Goal: Browse casually

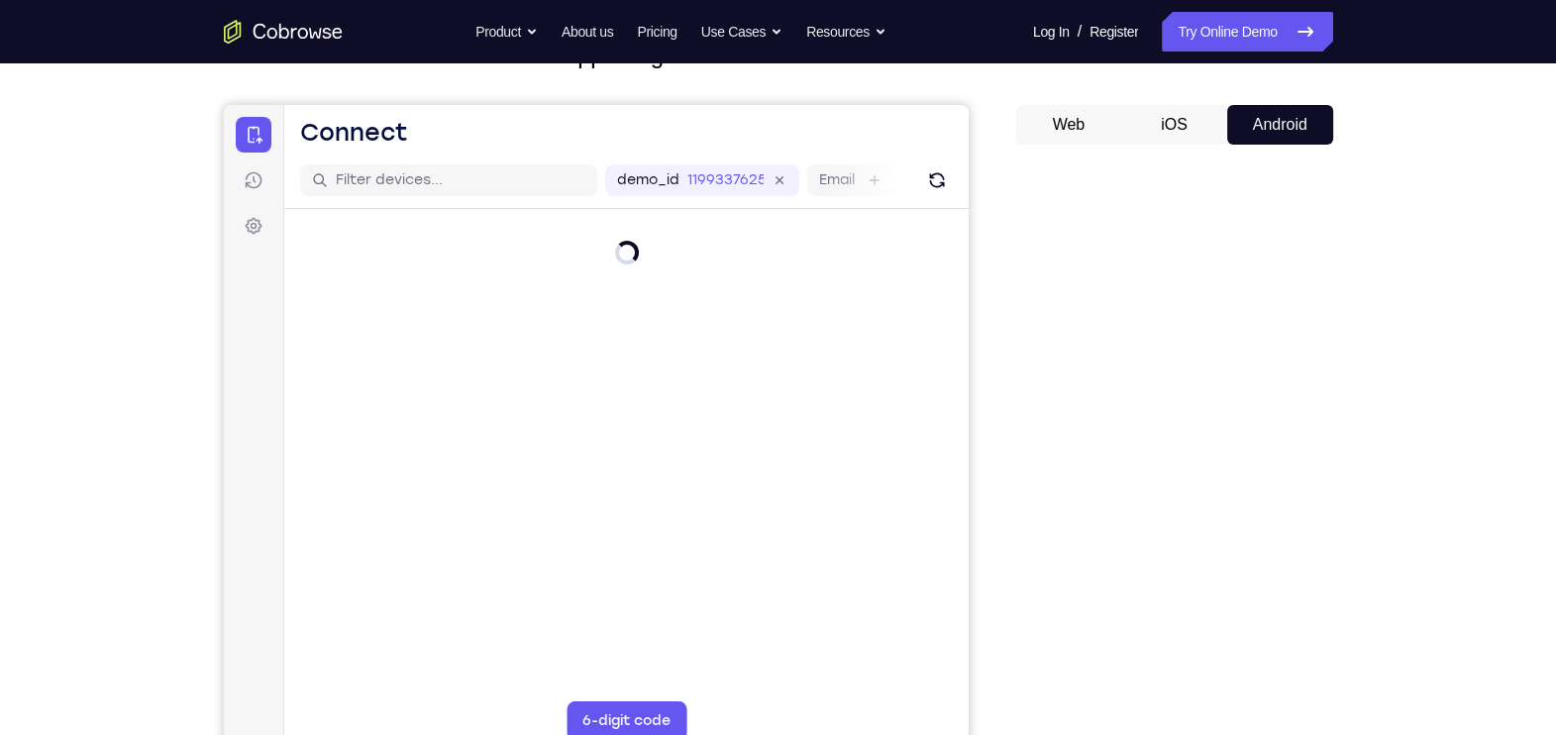
scroll to position [199, 0]
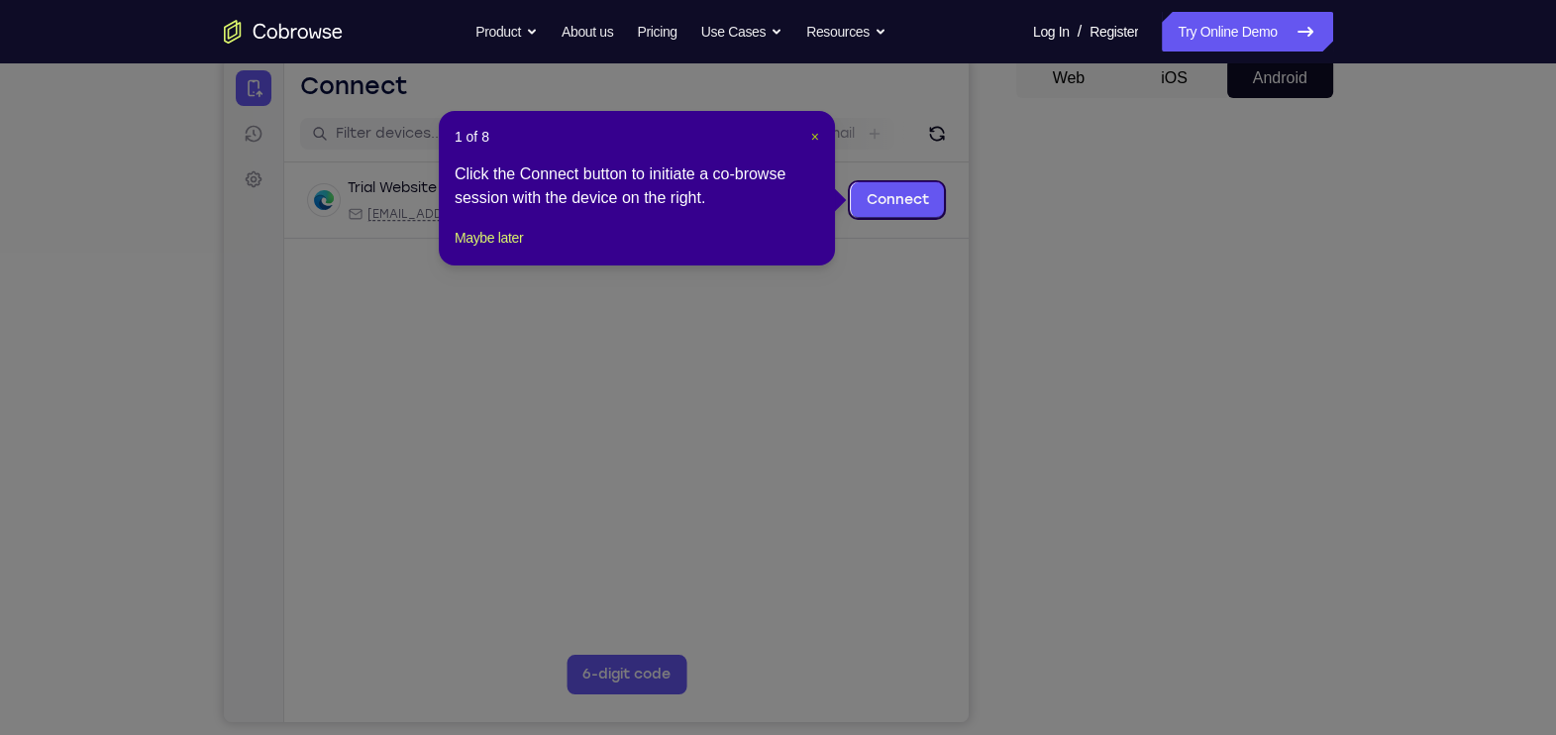
click at [817, 136] on span "×" at bounding box center [815, 137] width 8 height 16
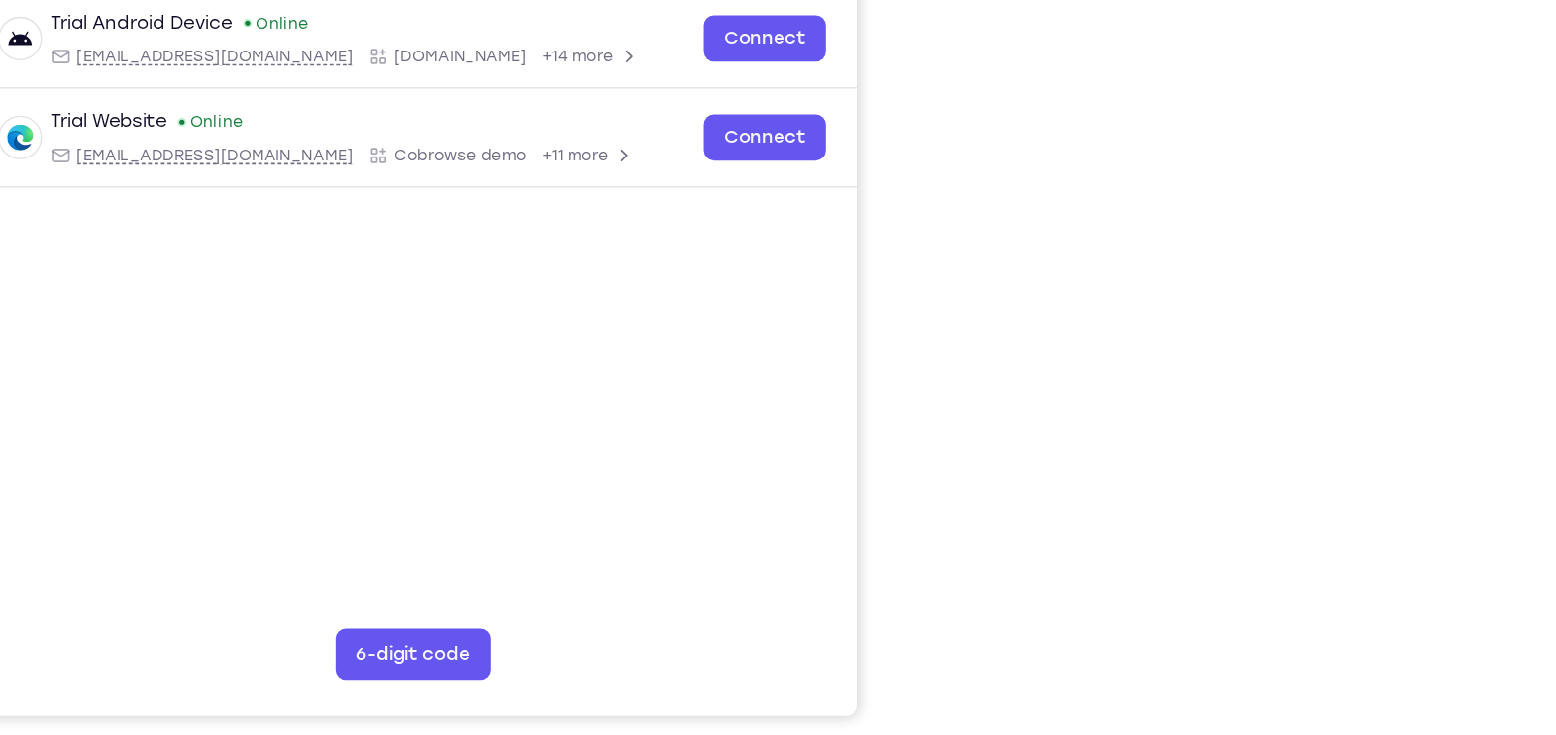
scroll to position [228, 0]
